Goal: Navigation & Orientation: Find specific page/section

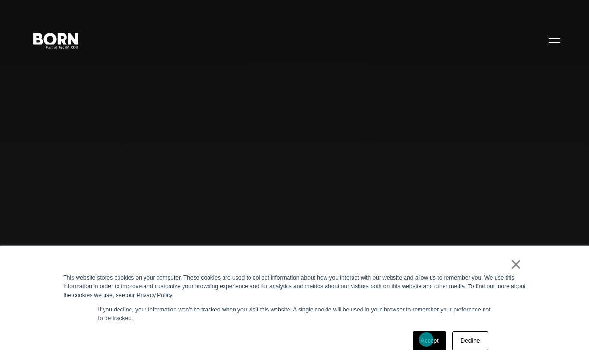
click at [426, 340] on link "Accept" at bounding box center [430, 340] width 34 height 19
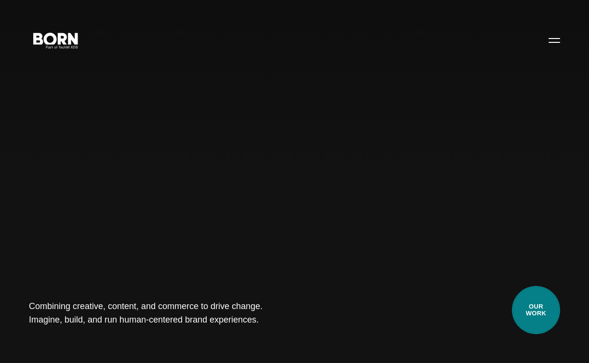
click at [532, 321] on link "Our Work" at bounding box center [536, 310] width 48 height 48
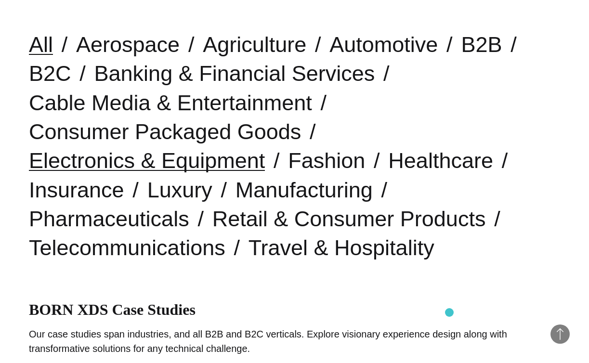
scroll to position [248, 0]
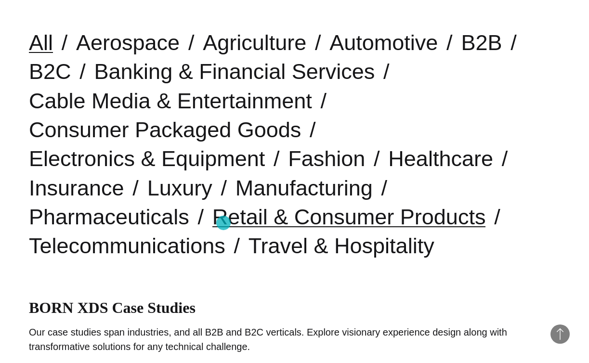
click at [223, 223] on link "Retail & Consumer Products" at bounding box center [349, 217] width 274 height 25
